Goal: Information Seeking & Learning: Learn about a topic

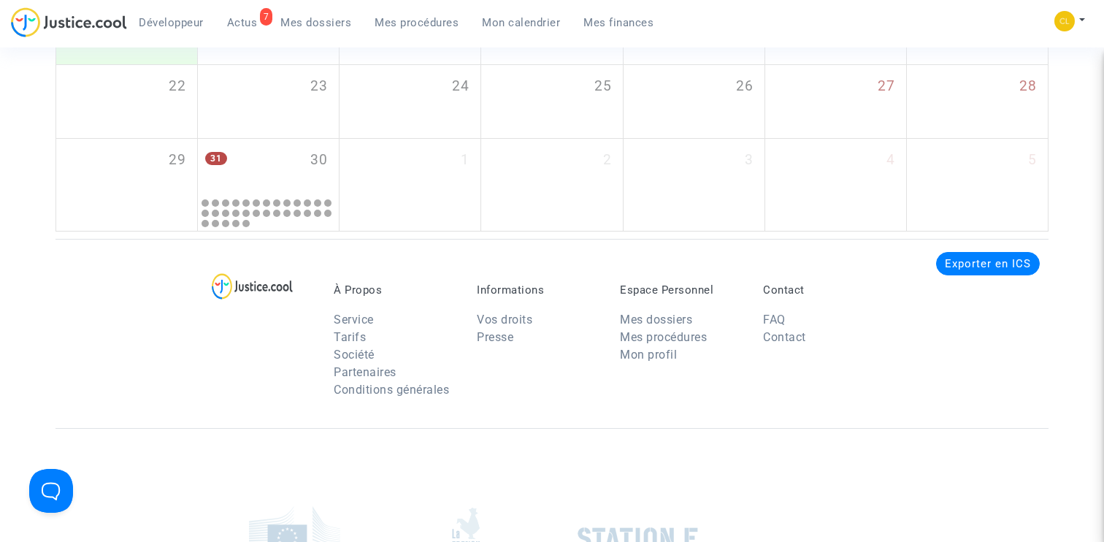
scroll to position [394, 0]
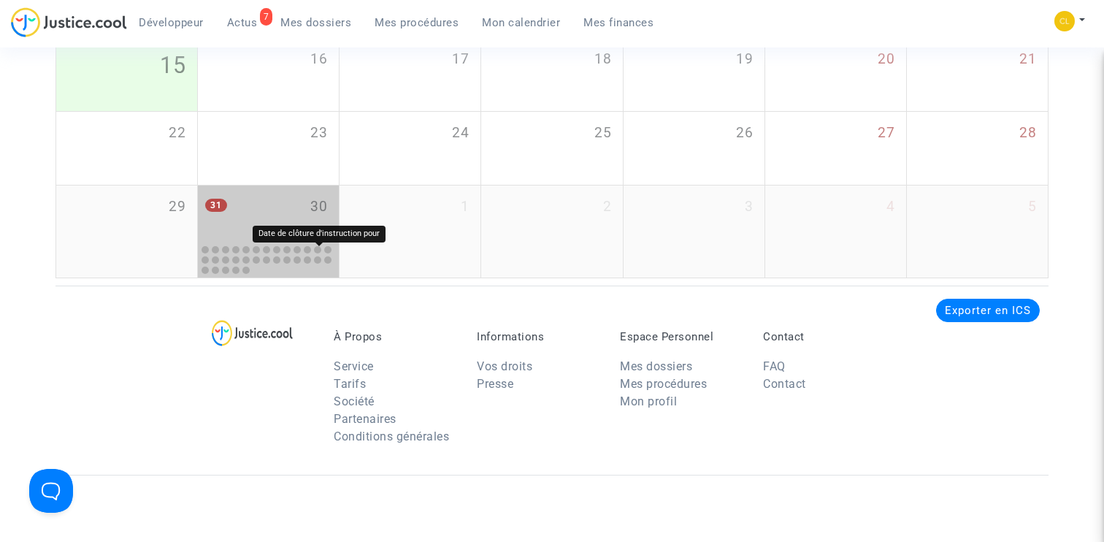
click at [289, 238] on div "31 30" at bounding box center [268, 213] width 141 height 57
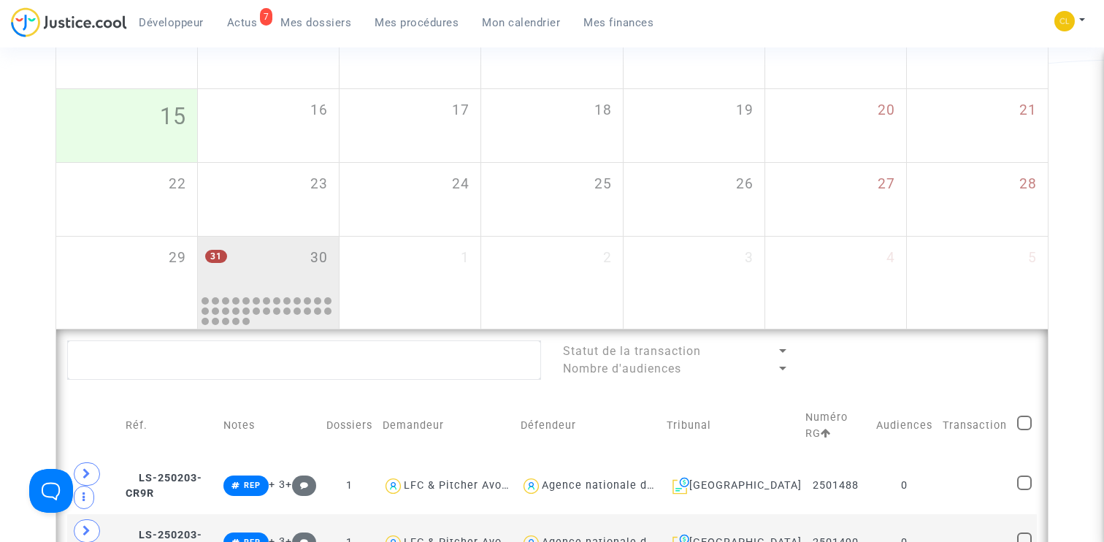
scroll to position [419, 0]
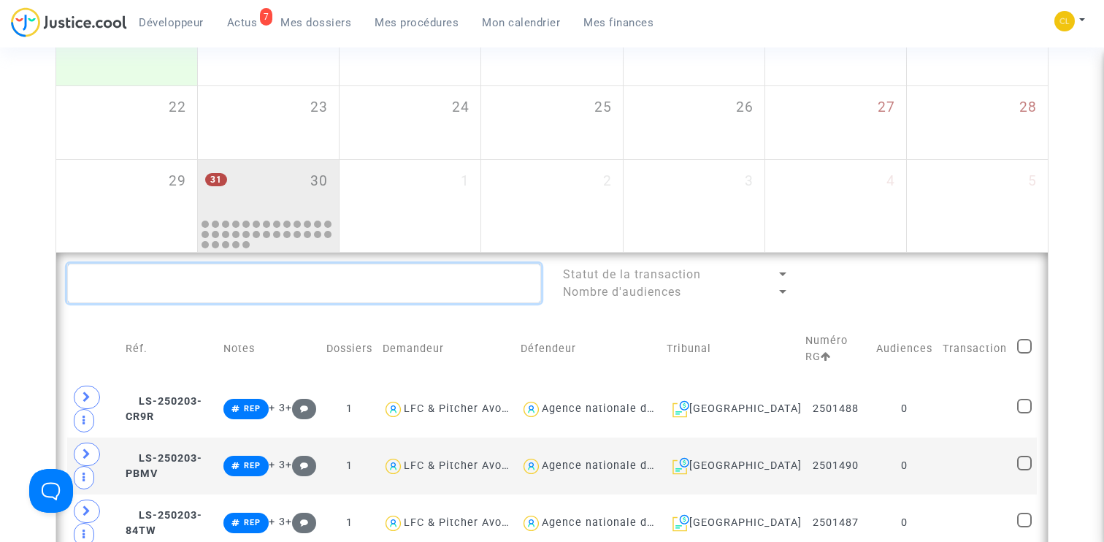
click at [291, 278] on textarea at bounding box center [304, 283] width 474 height 39
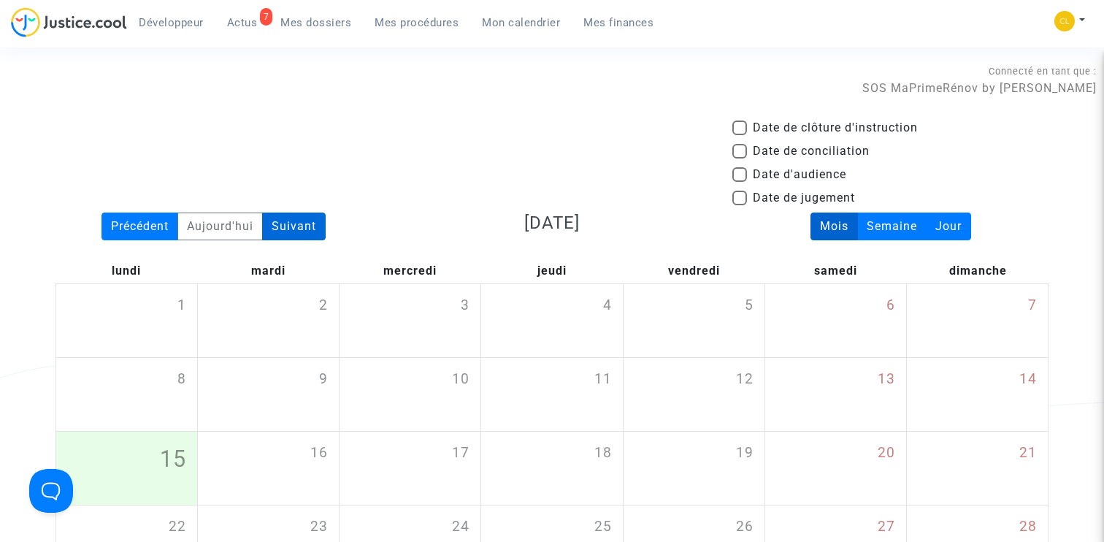
type textarea "#helio"
click at [315, 223] on div "Suivant" at bounding box center [294, 226] width 64 height 28
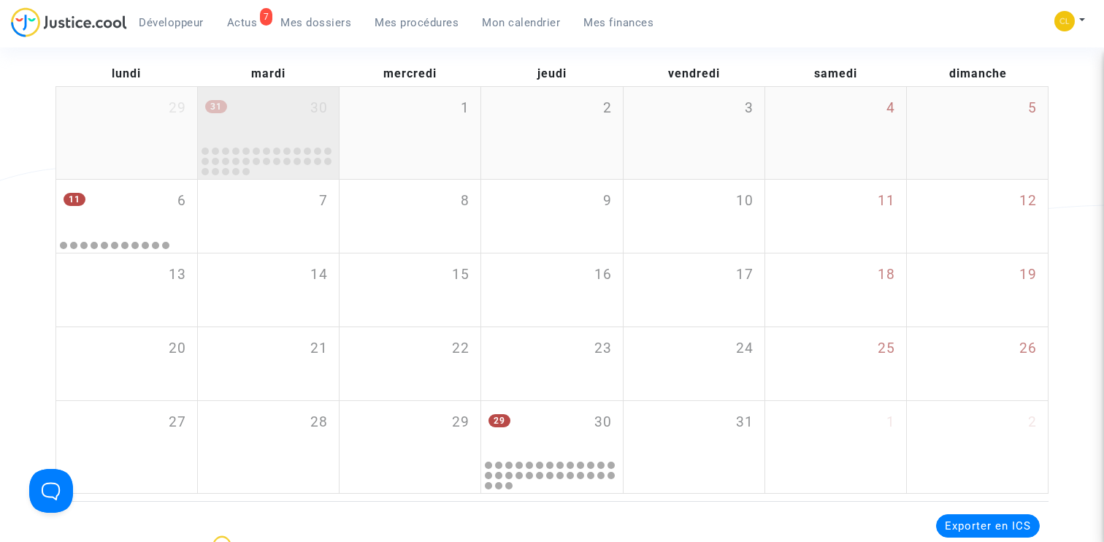
scroll to position [231, 0]
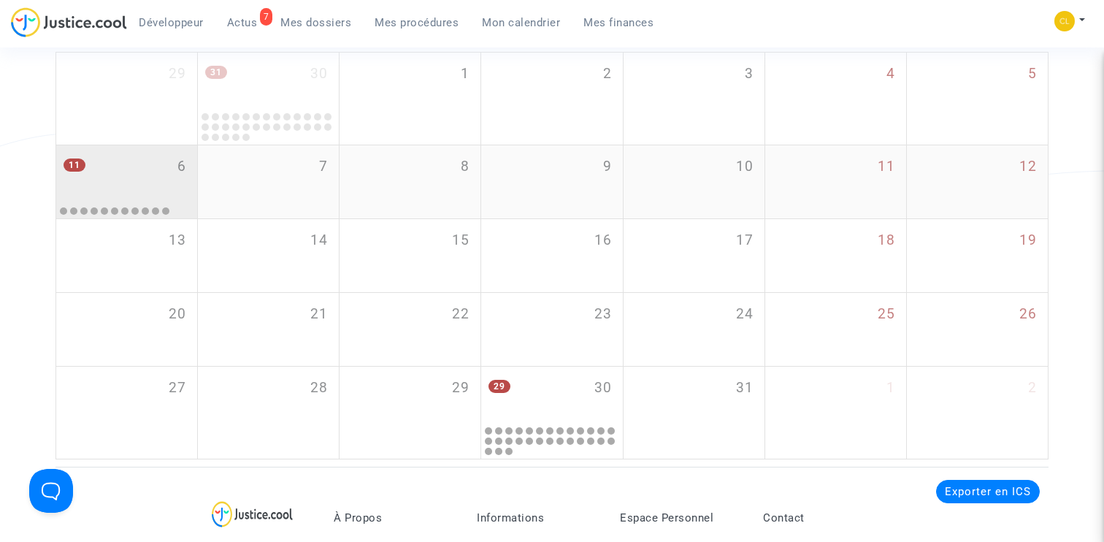
click at [173, 175] on div "11 6" at bounding box center [126, 173] width 141 height 57
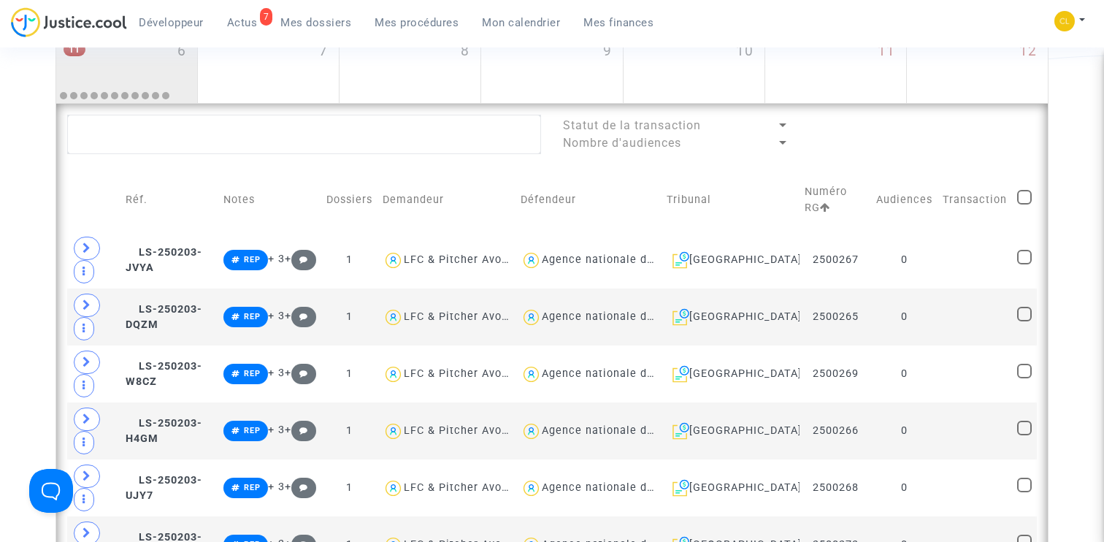
scroll to position [323, 0]
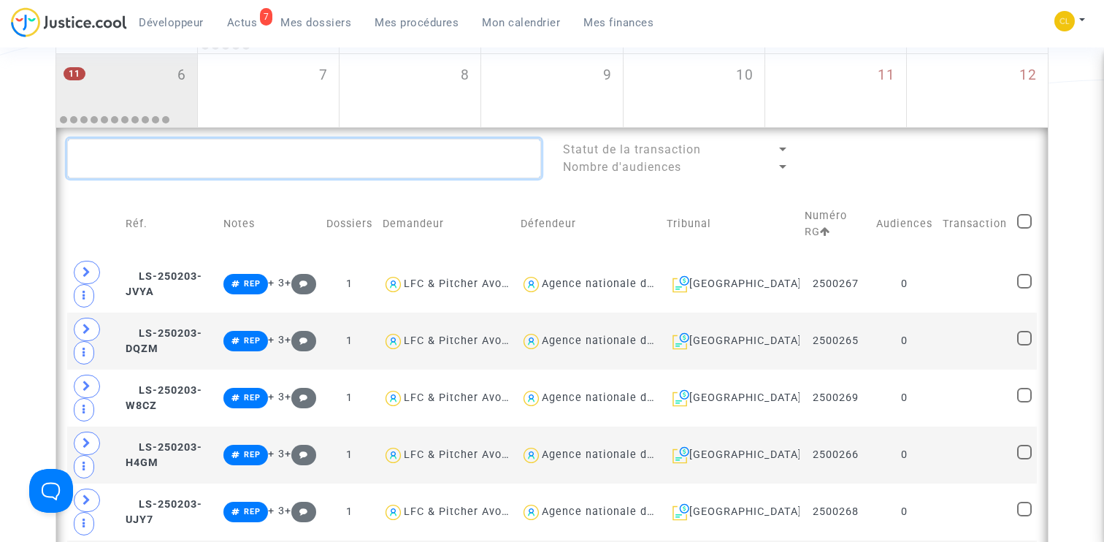
click at [294, 159] on textarea at bounding box center [304, 158] width 474 height 39
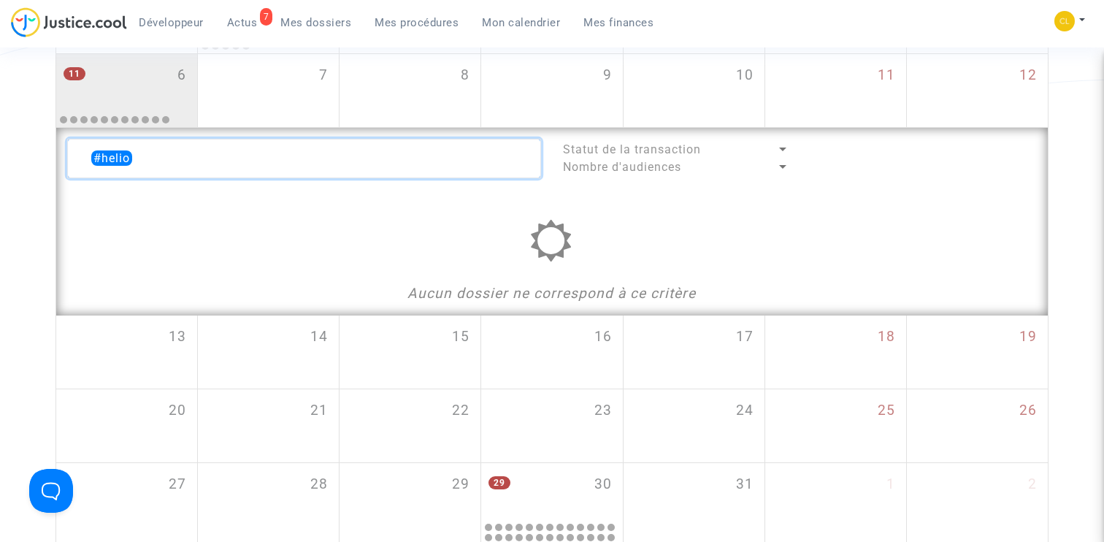
scroll to position [83, 0]
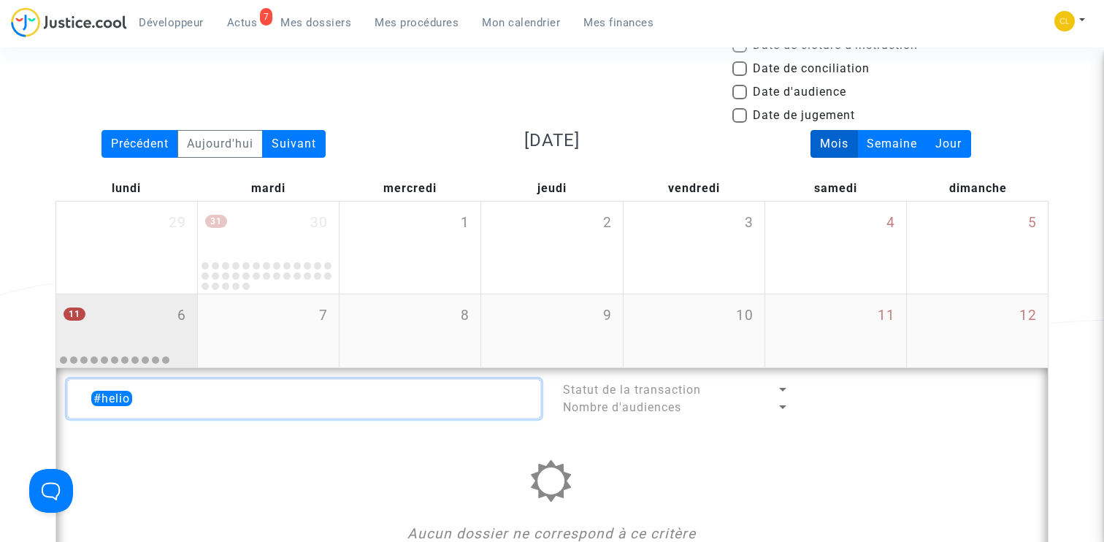
type textarea "#helio"
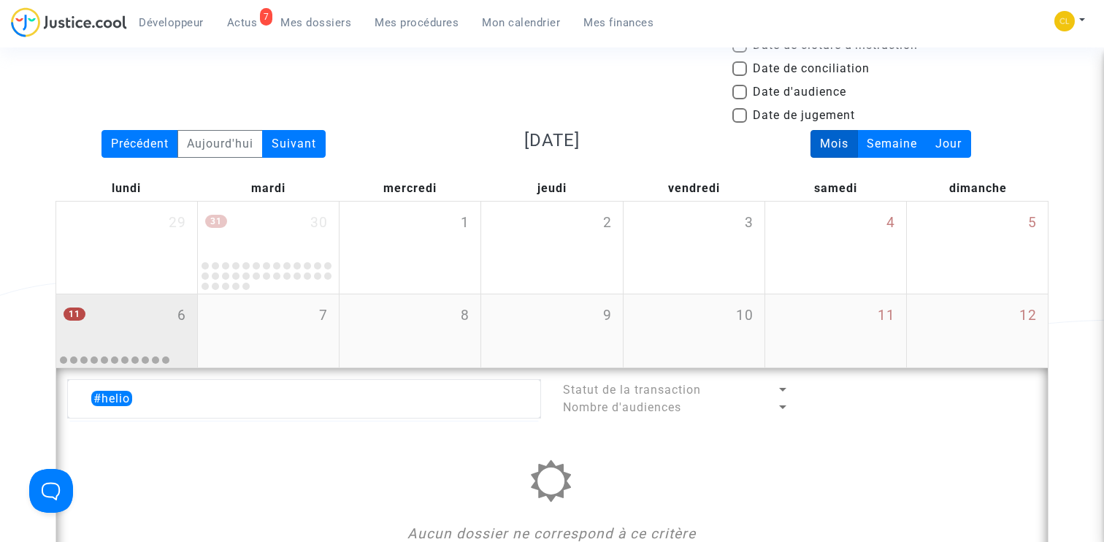
click at [168, 310] on div "11 6" at bounding box center [126, 322] width 141 height 57
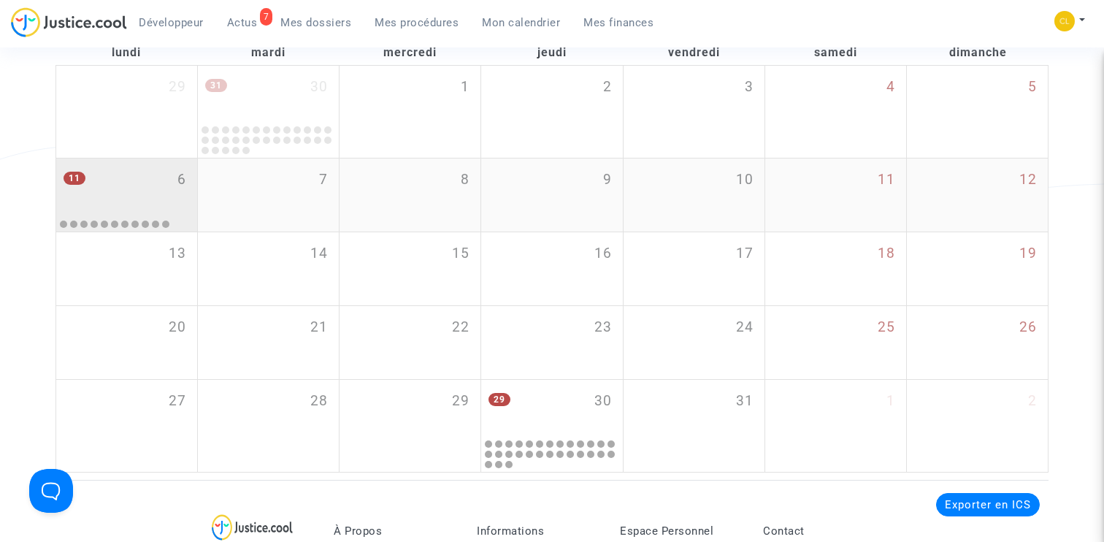
scroll to position [367, 0]
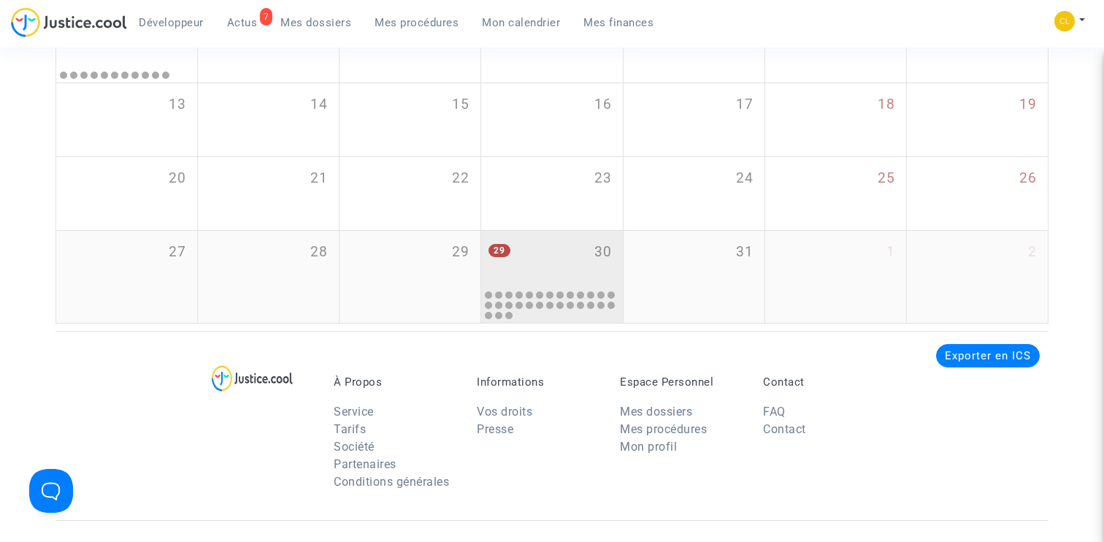
click at [570, 277] on div "29 30" at bounding box center [551, 259] width 141 height 57
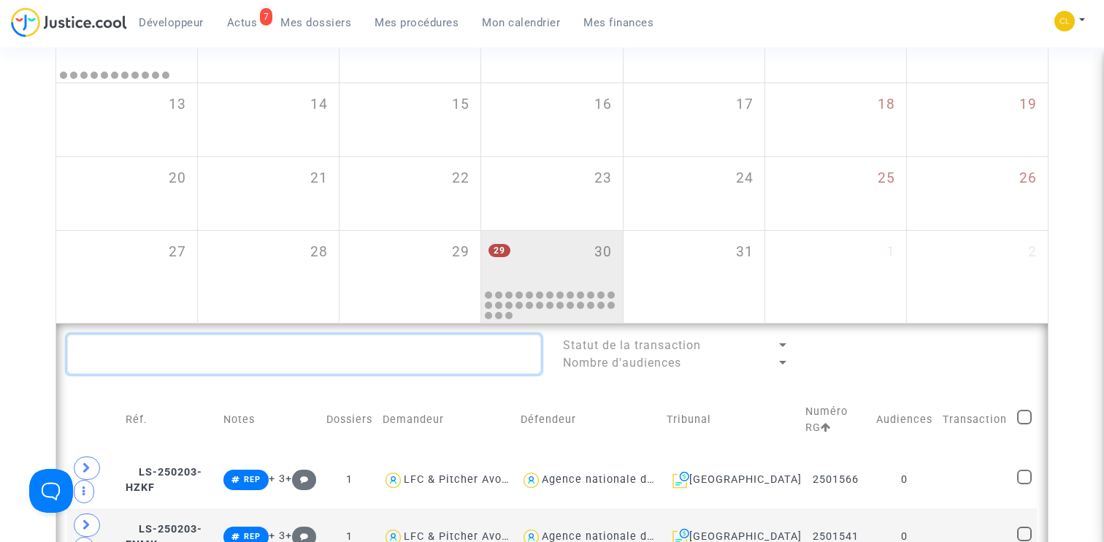
click at [226, 372] on textarea at bounding box center [304, 353] width 474 height 39
type textarea "#helio"
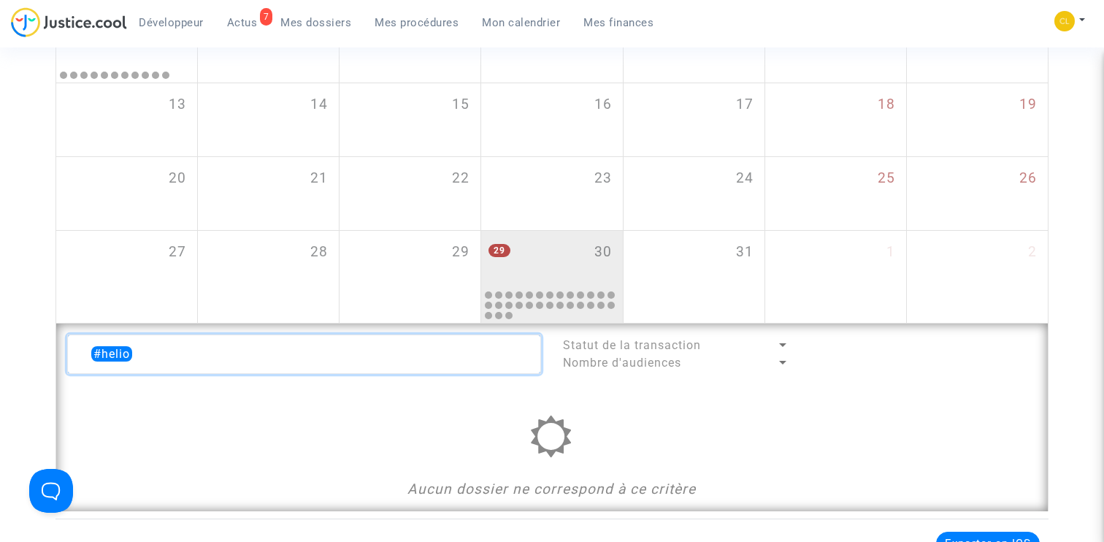
click at [144, 359] on textarea at bounding box center [304, 353] width 474 height 39
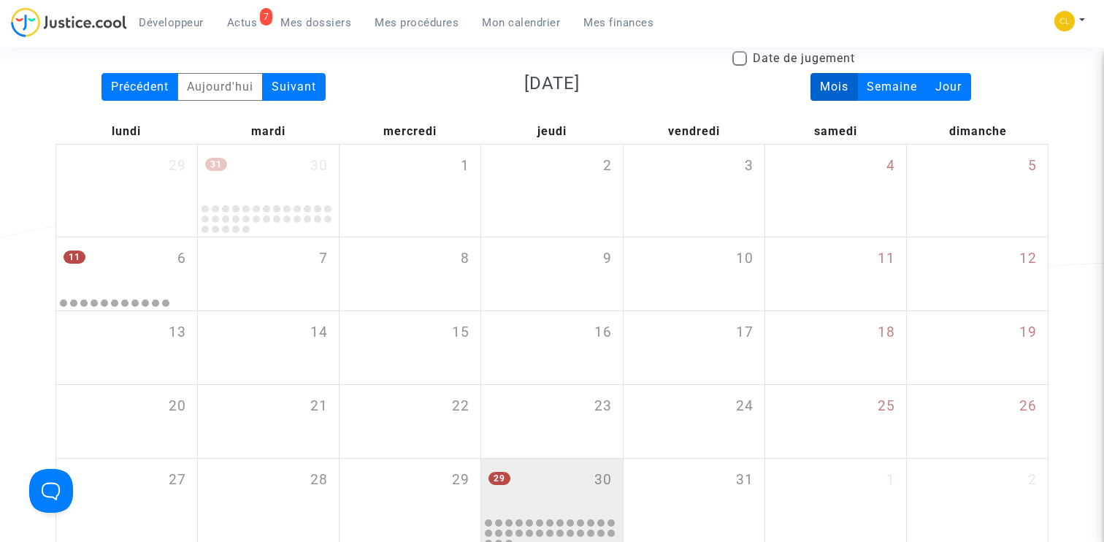
scroll to position [18, 0]
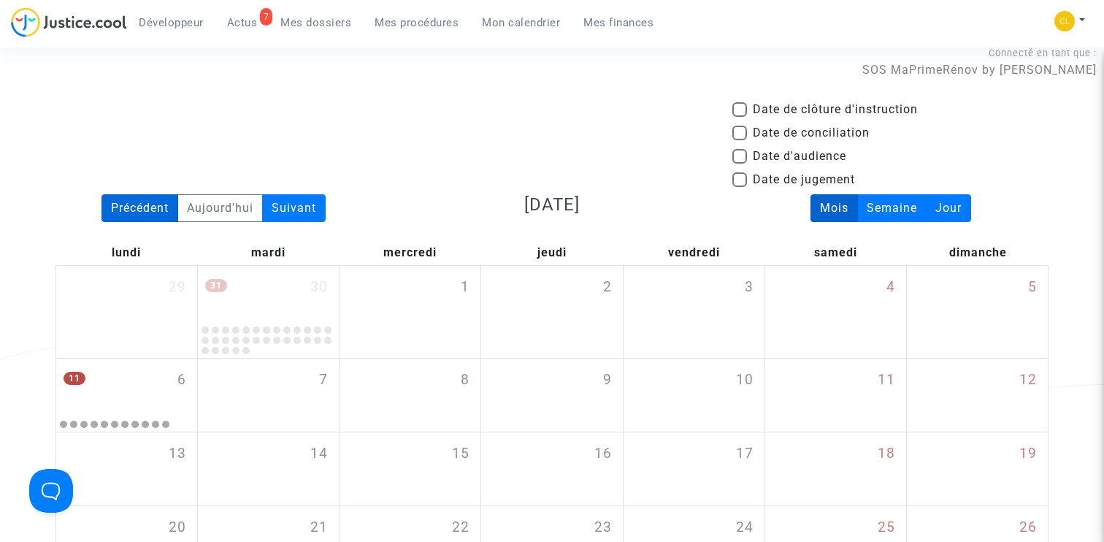
click at [141, 208] on div "Précédent" at bounding box center [139, 208] width 77 height 28
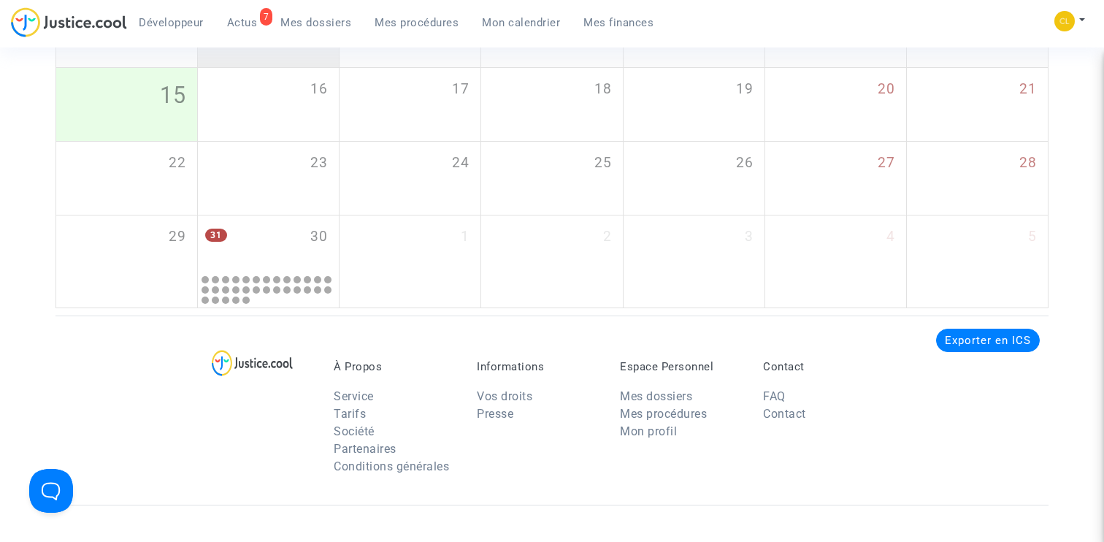
scroll to position [486, 0]
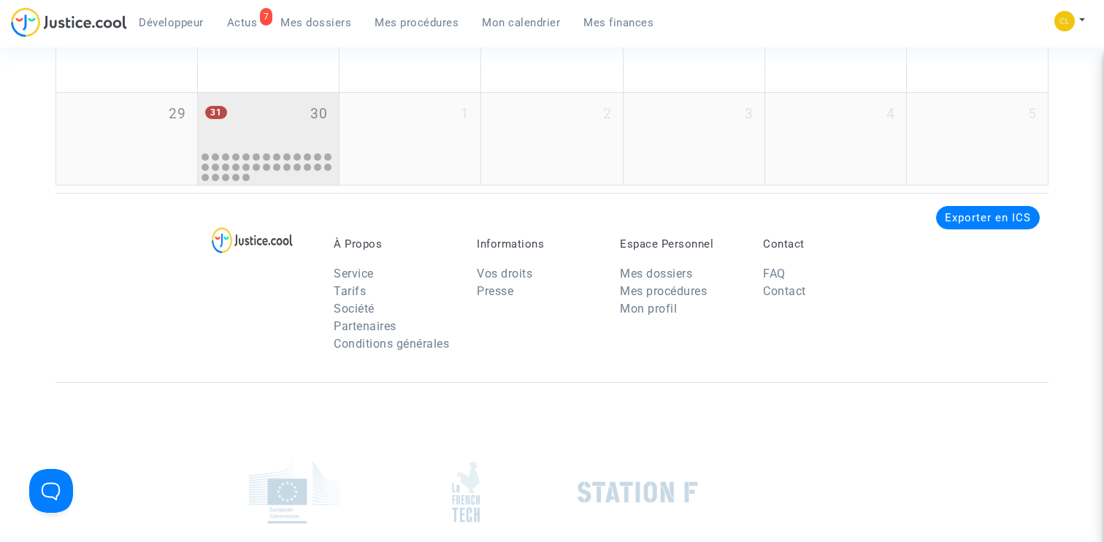
click at [287, 136] on div "31 30" at bounding box center [268, 121] width 141 height 57
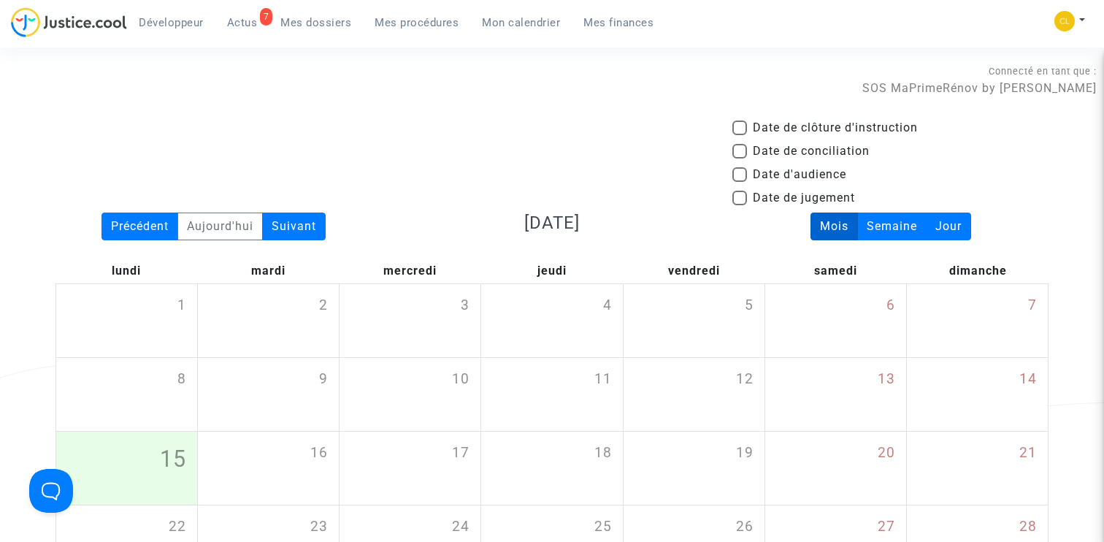
click at [812, 173] on span "Date d'audience" at bounding box center [799, 175] width 93 height 18
click at [740, 182] on input "Date d'audience" at bounding box center [739, 182] width 1 height 1
checkbox input "true"
click at [157, 224] on div "Précédent" at bounding box center [139, 226] width 77 height 28
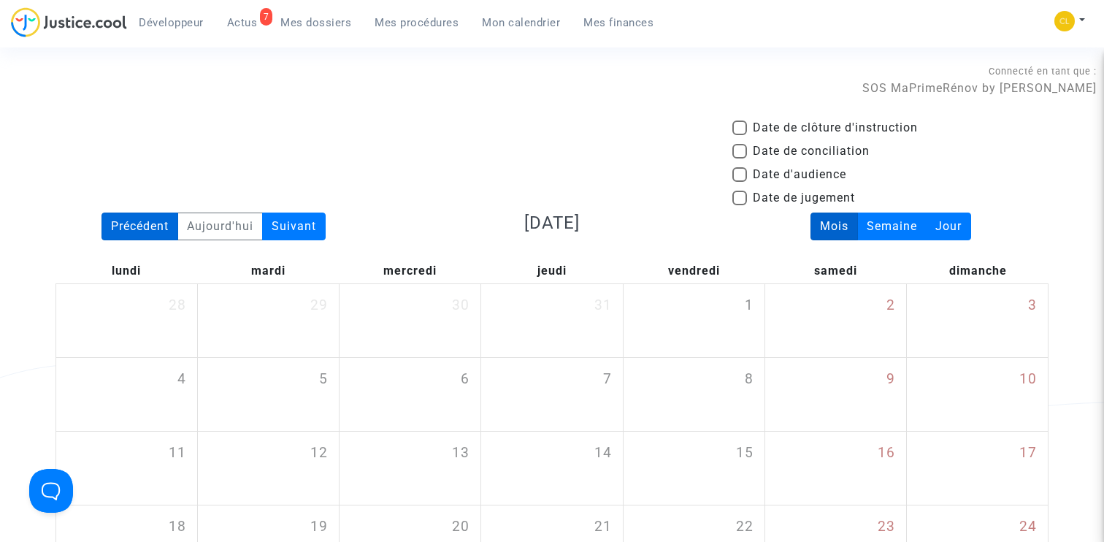
click at [157, 224] on div "Précédent" at bounding box center [139, 226] width 77 height 28
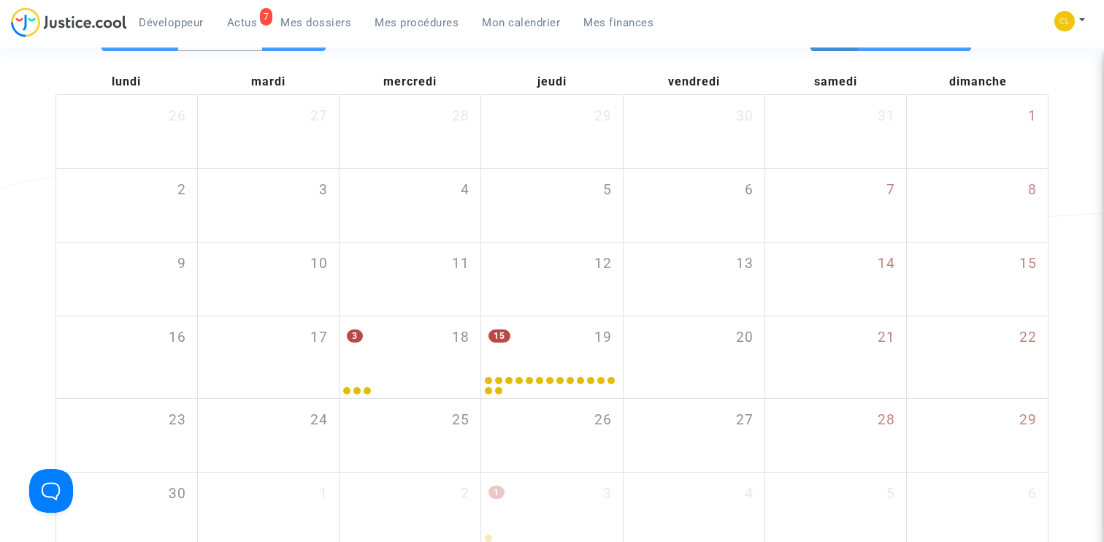
scroll to position [359, 0]
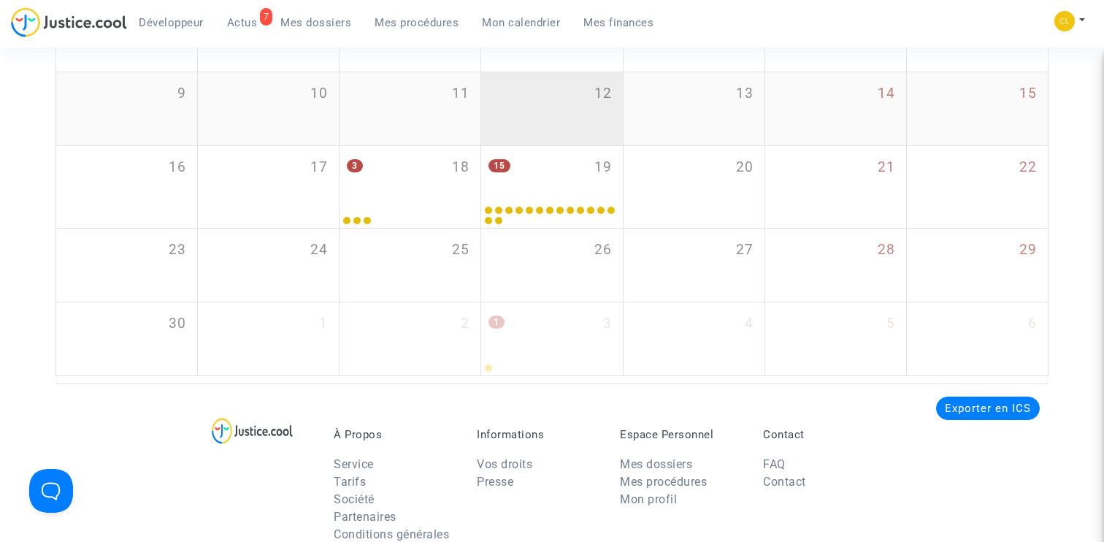
click at [564, 139] on div "12" at bounding box center [551, 108] width 141 height 73
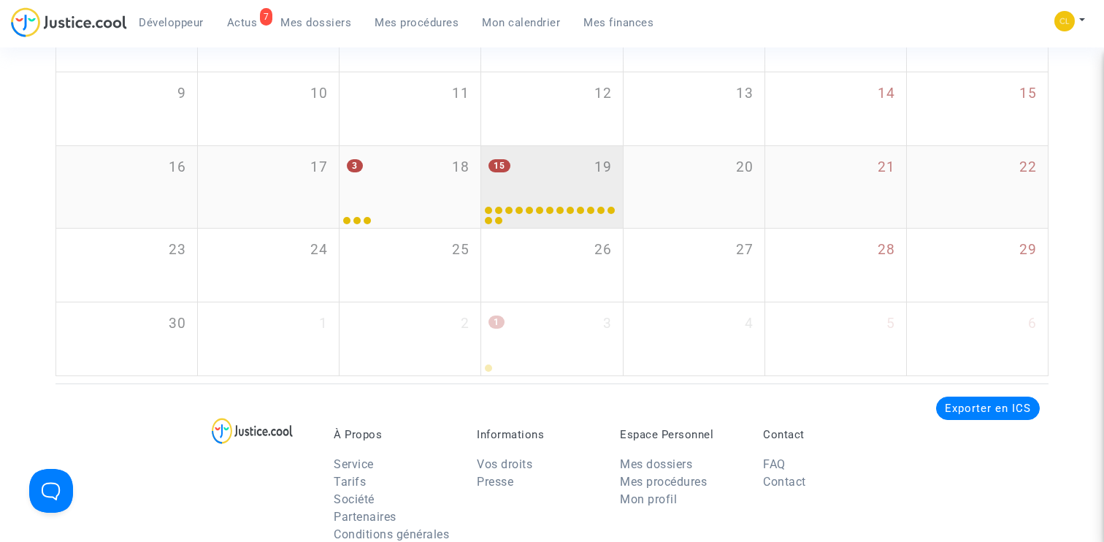
click at [560, 160] on div "15 19" at bounding box center [551, 174] width 141 height 57
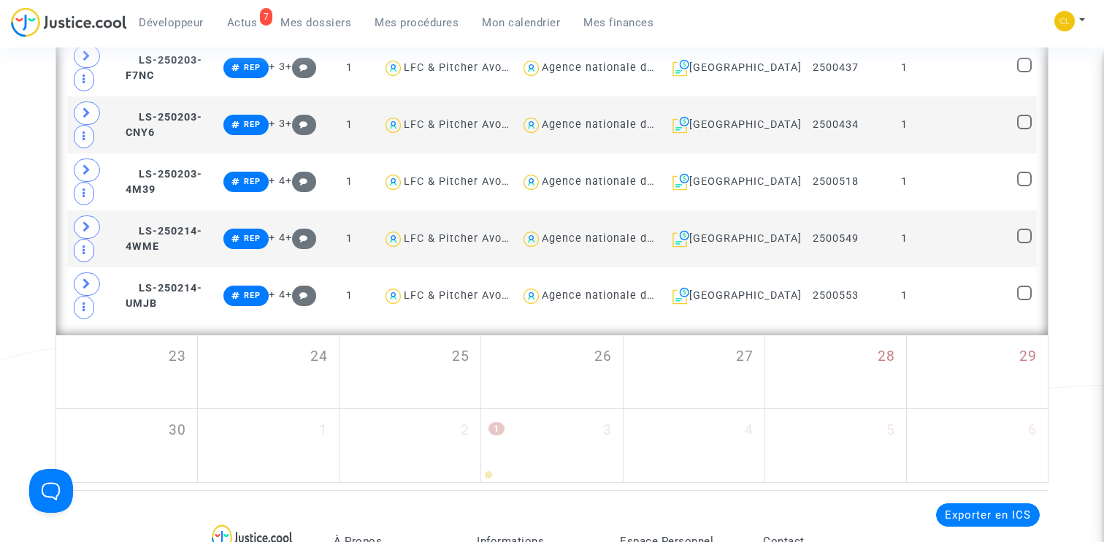
scroll to position [1244, 0]
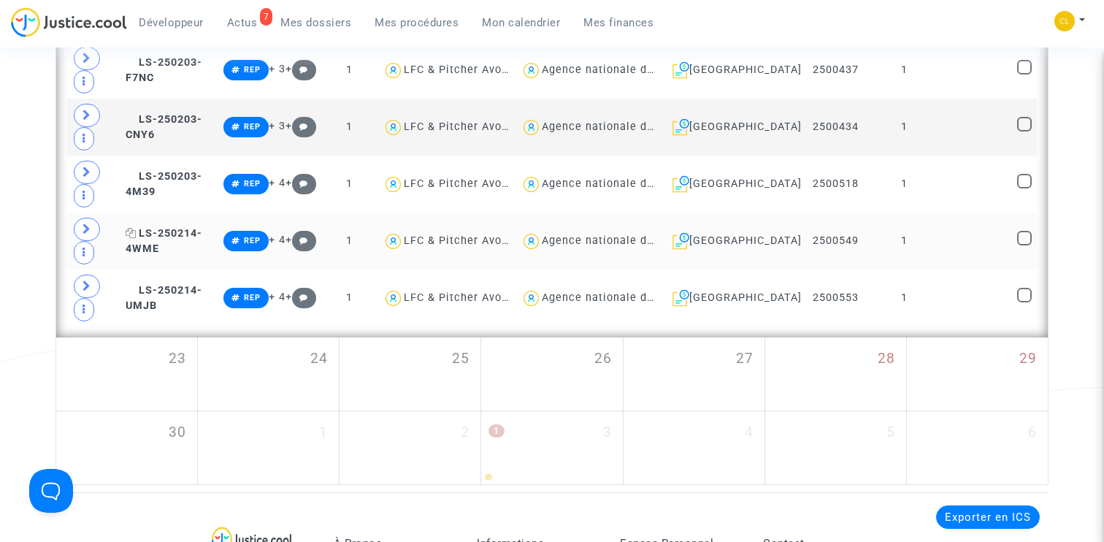
click at [179, 232] on span "LS-250214-4WME" at bounding box center [164, 241] width 77 height 28
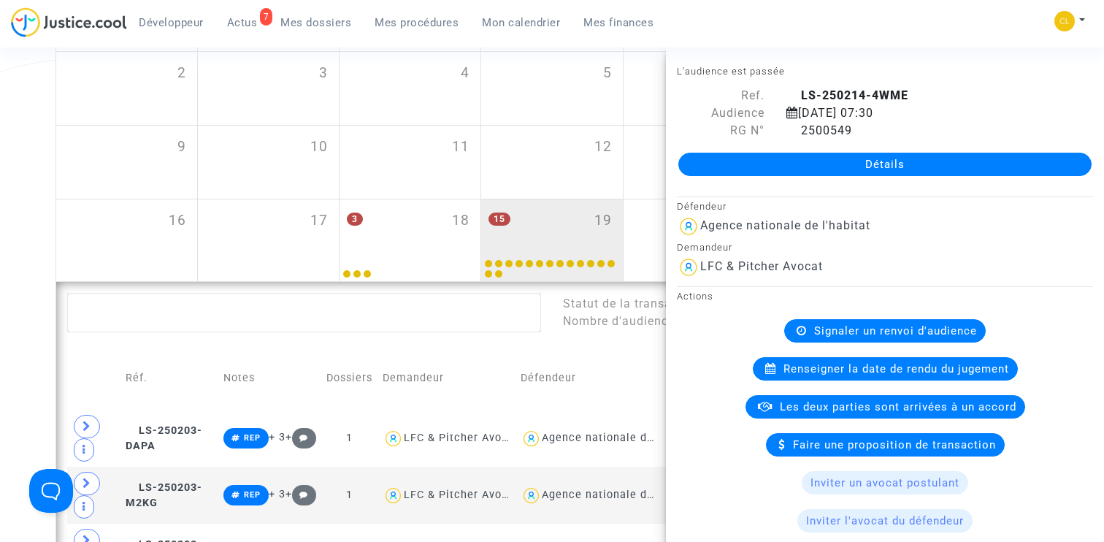
scroll to position [390, 0]
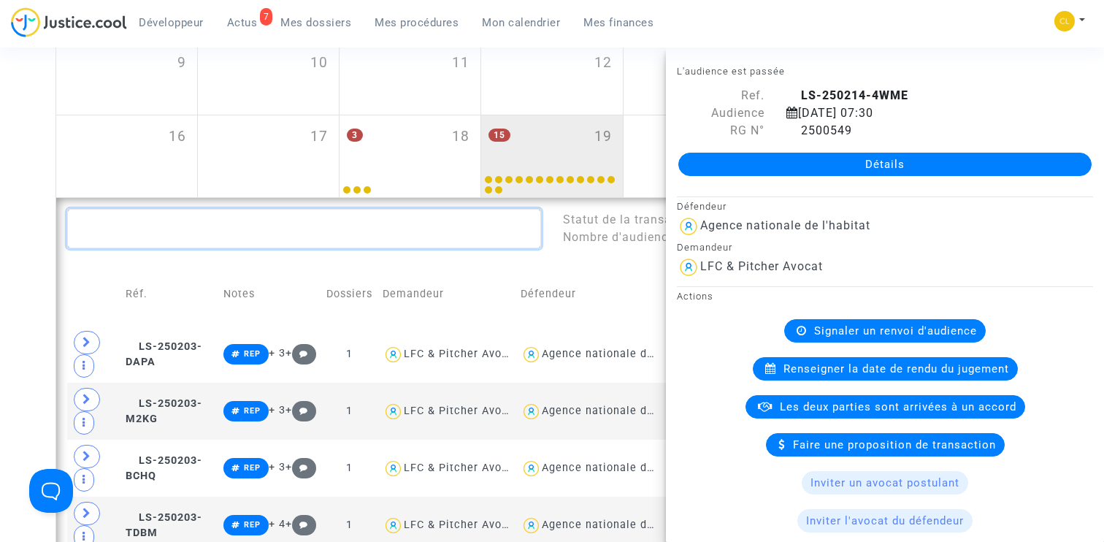
click at [154, 215] on textarea at bounding box center [304, 228] width 474 height 39
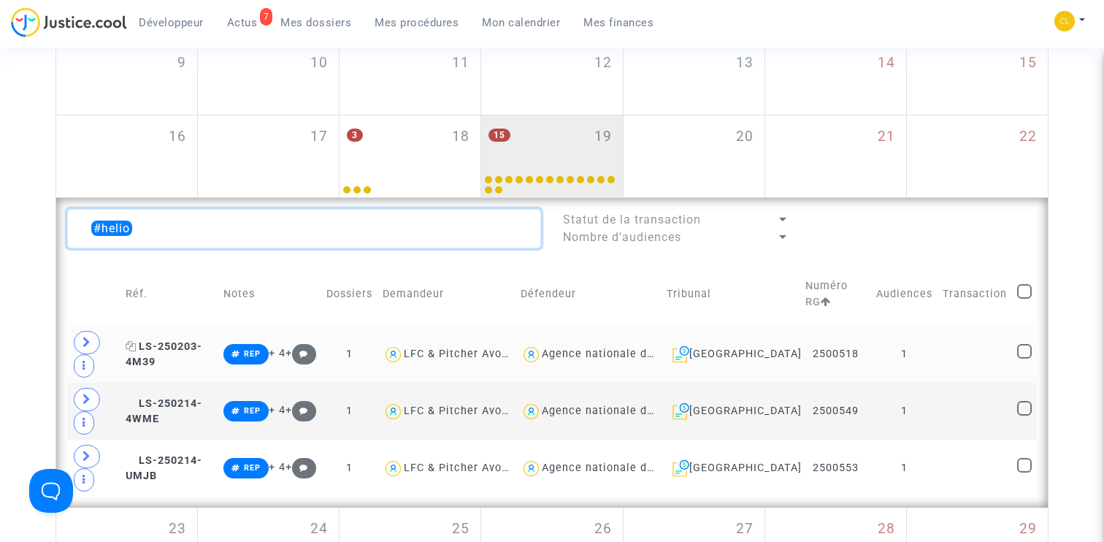
type textarea "#helio"
click at [154, 345] on span "LS-250203-4M39" at bounding box center [164, 354] width 77 height 28
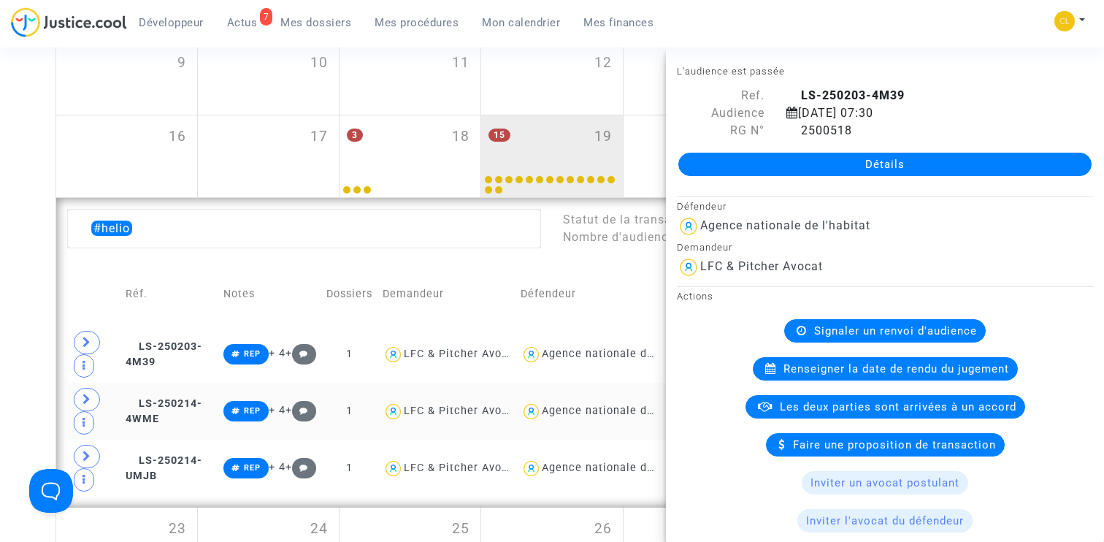
click at [167, 393] on td "LS-250214-4WME" at bounding box center [169, 411] width 98 height 57
click at [172, 465] on span "LS-250214-UMJB" at bounding box center [164, 468] width 77 height 28
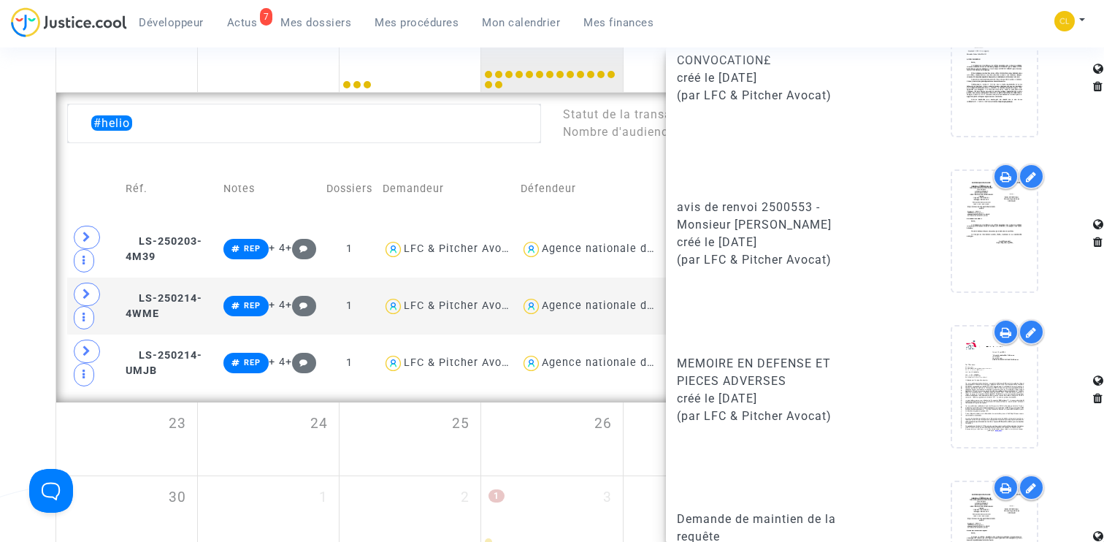
scroll to position [1240, 0]
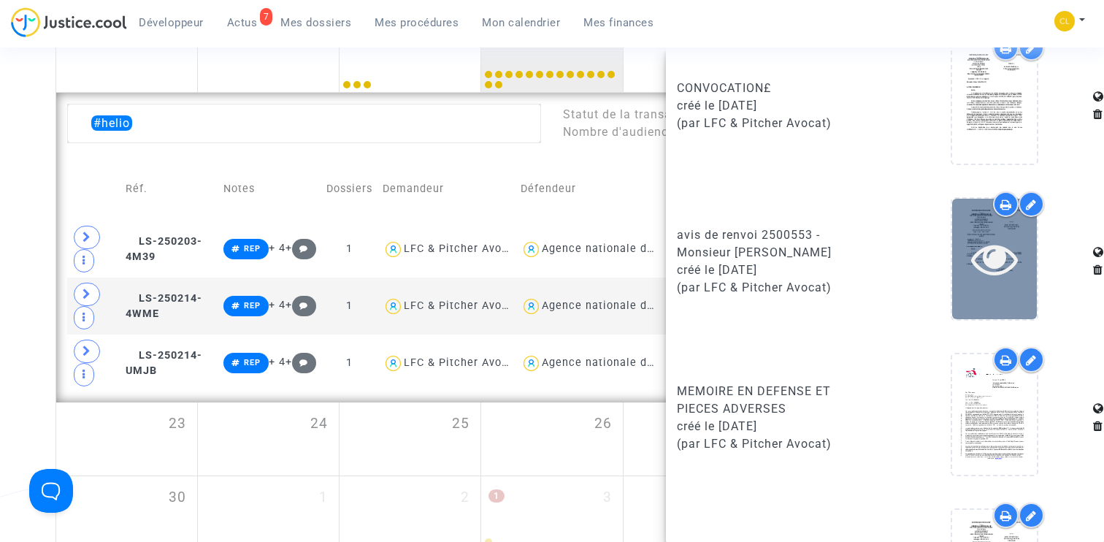
click at [1008, 261] on icon at bounding box center [994, 258] width 47 height 47
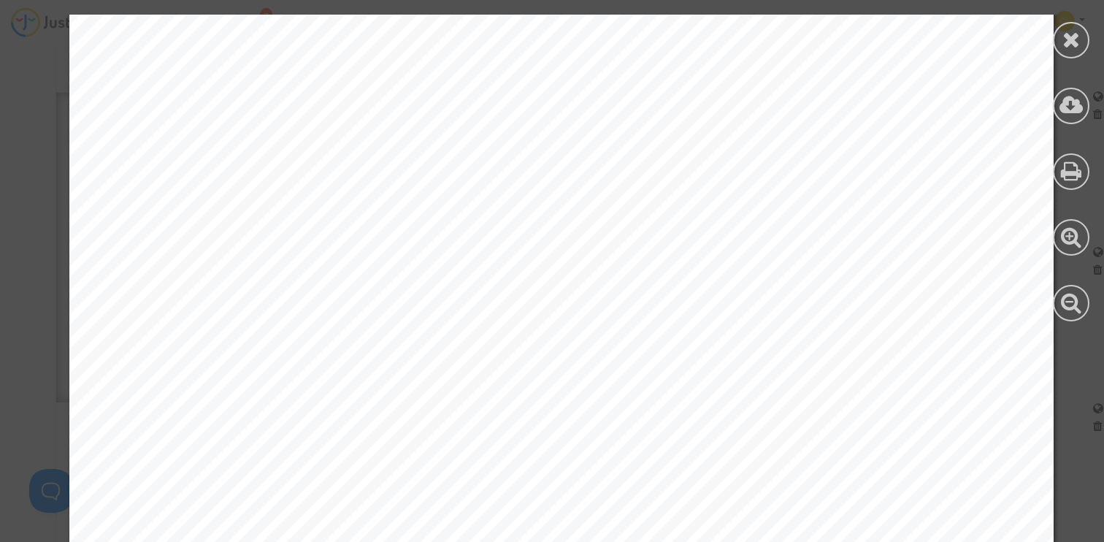
scroll to position [418, 0]
click at [1067, 45] on icon at bounding box center [1071, 39] width 18 height 22
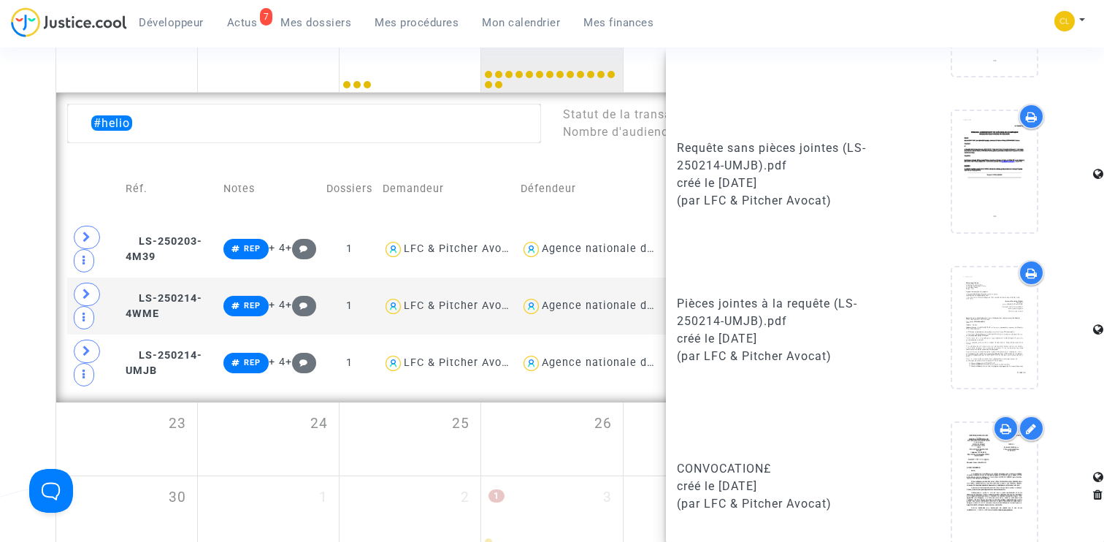
scroll to position [733, 0]
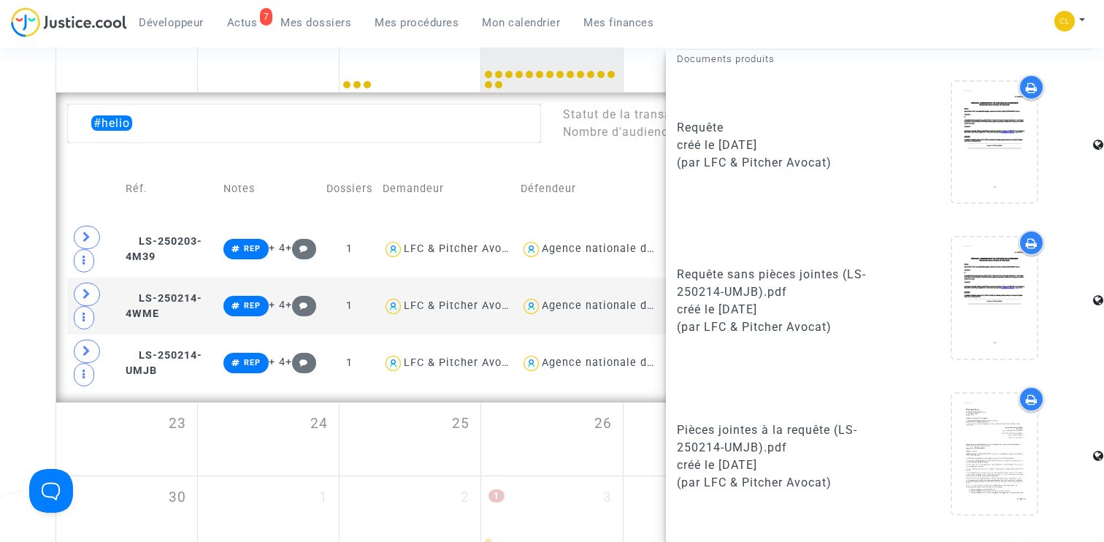
click at [27, 175] on div "Date de clôture d'instruction Date de conciliation Date d'audience Date de juge…" at bounding box center [552, 87] width 1104 height 926
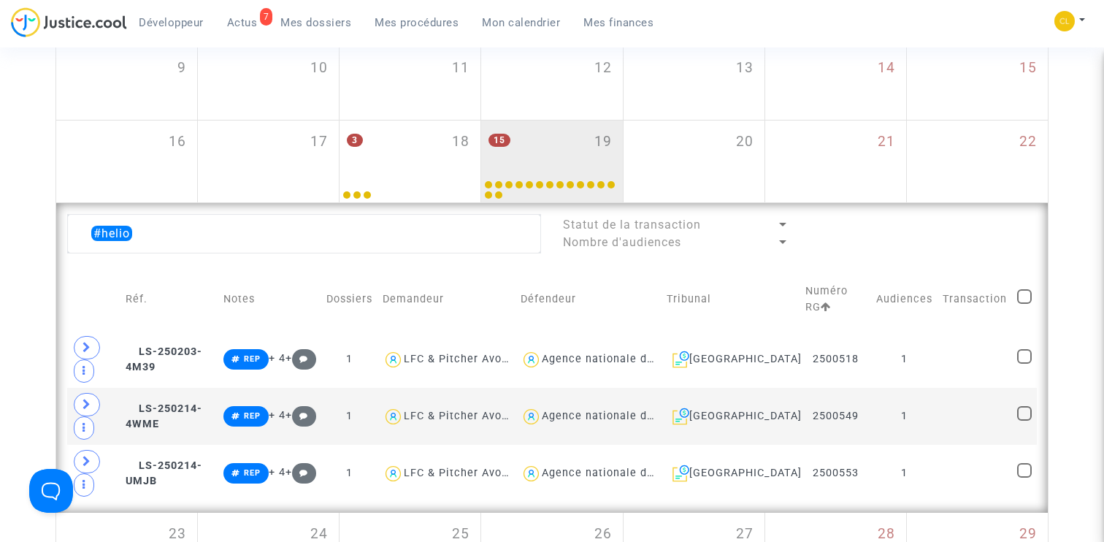
scroll to position [342, 0]
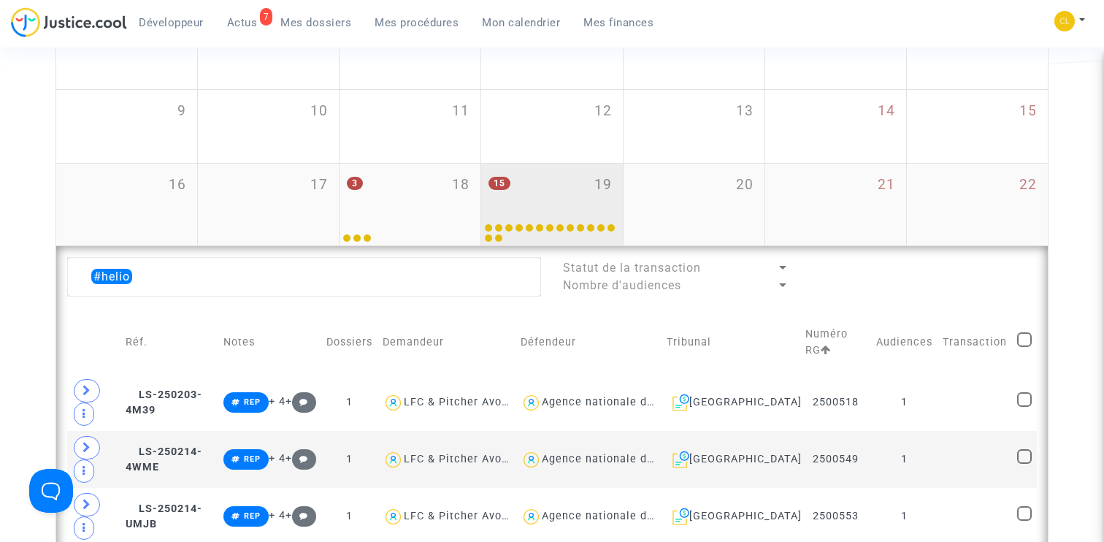
click at [549, 166] on div "15 19" at bounding box center [551, 192] width 141 height 57
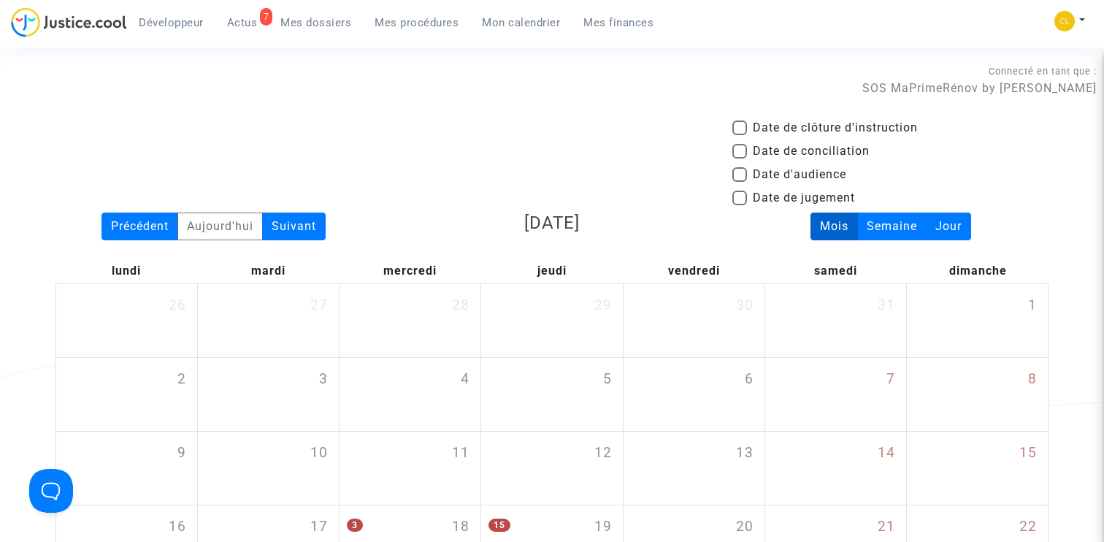
click at [605, 20] on span "Mes finances" at bounding box center [618, 22] width 70 height 13
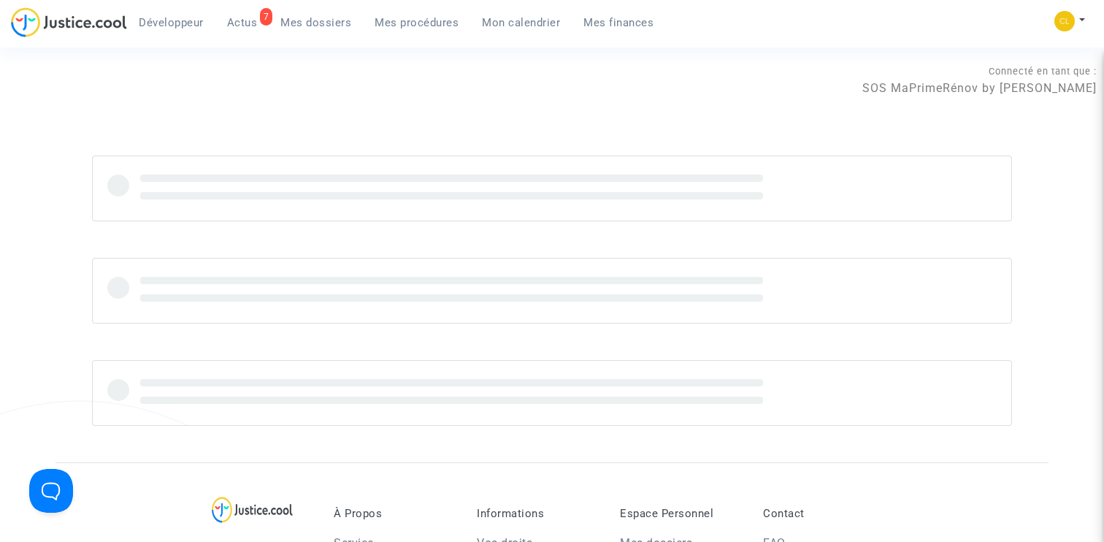
click at [540, 18] on span "Mon calendrier" at bounding box center [521, 22] width 78 height 13
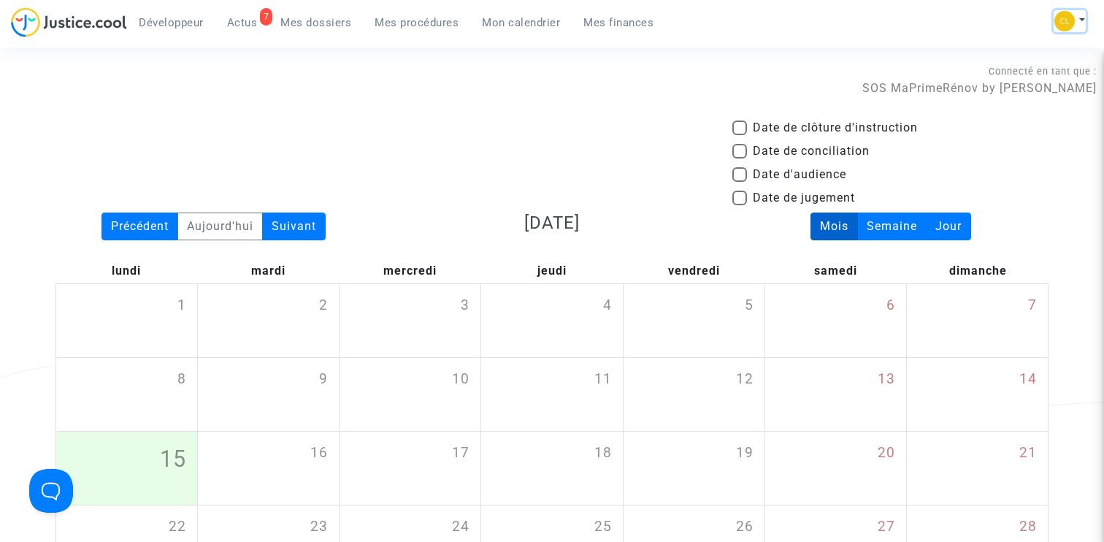
click at [1082, 17] on button at bounding box center [1070, 21] width 32 height 22
click at [1013, 74] on link "Changer de compte" at bounding box center [1012, 75] width 148 height 23
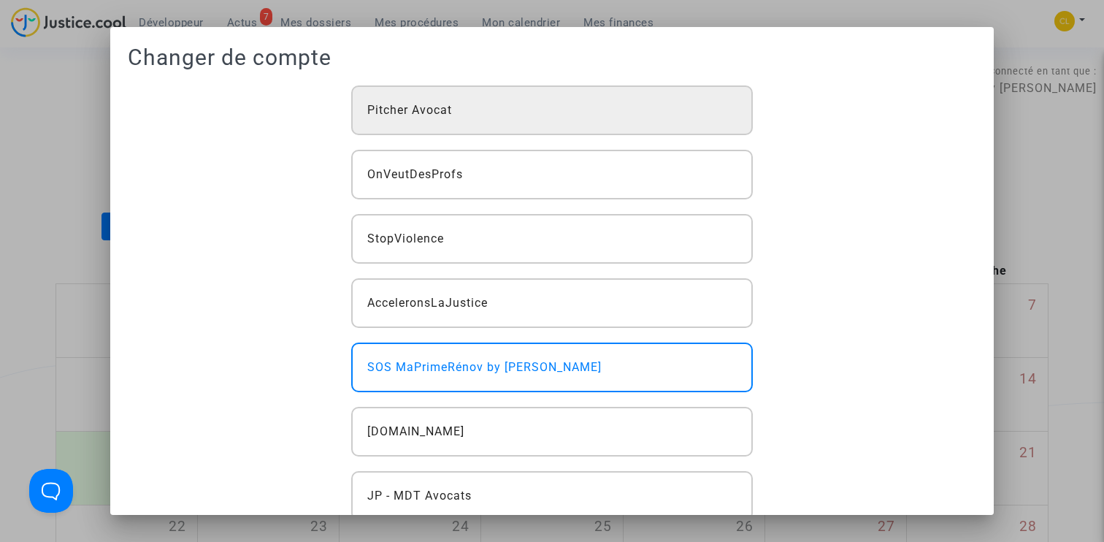
click at [608, 118] on div "Pitcher Avocat" at bounding box center [552, 110] width 402 height 50
